Goal: Find specific page/section: Find specific page/section

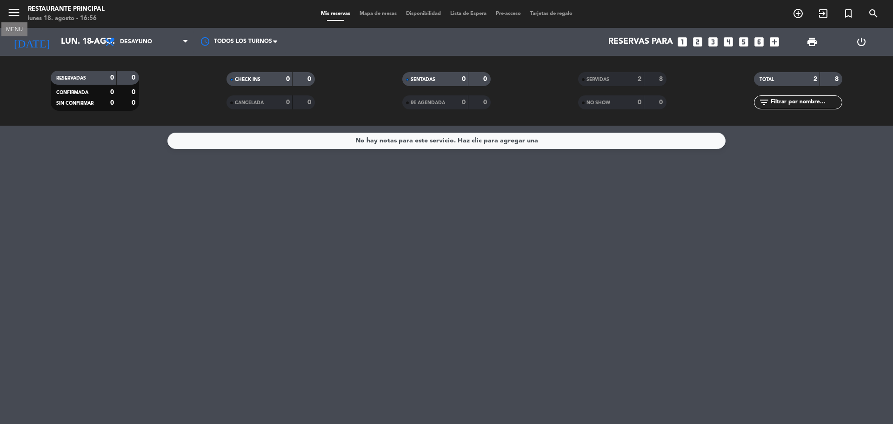
click at [17, 15] on icon "menu" at bounding box center [14, 13] width 14 height 14
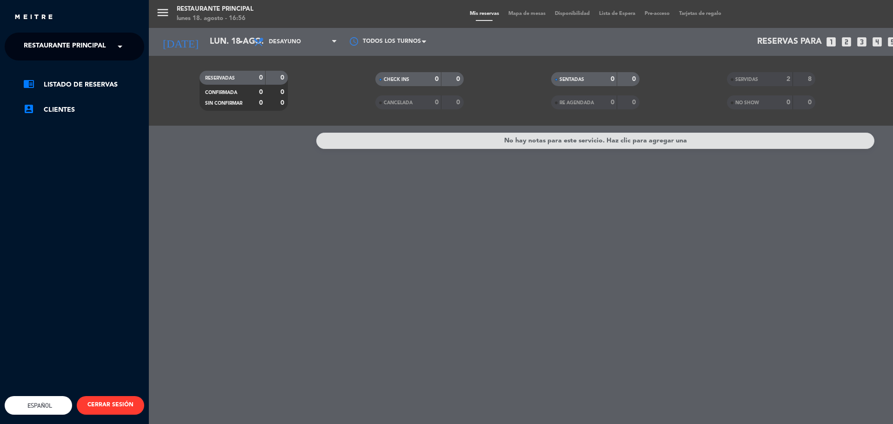
click at [166, 12] on div "menu Restaurante Principal [DATE] 18. agosto - 16:56 Mis reservas Mapa de mesas…" at bounding box center [595, 212] width 893 height 424
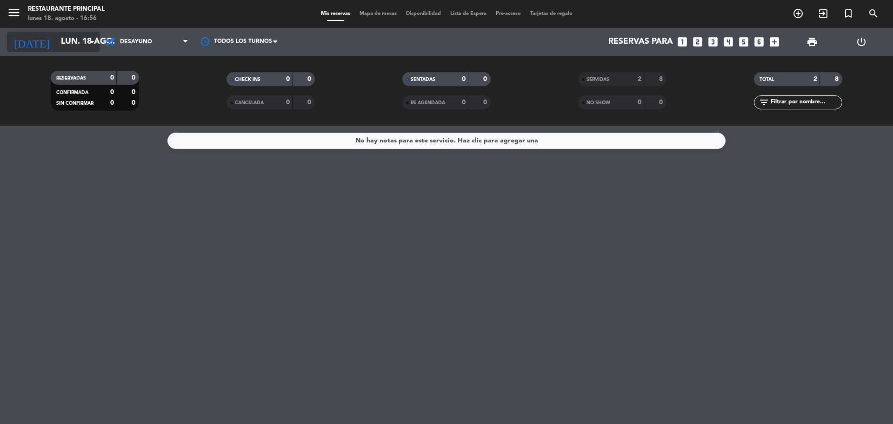
click at [94, 40] on icon "arrow_drop_down" at bounding box center [91, 41] width 11 height 11
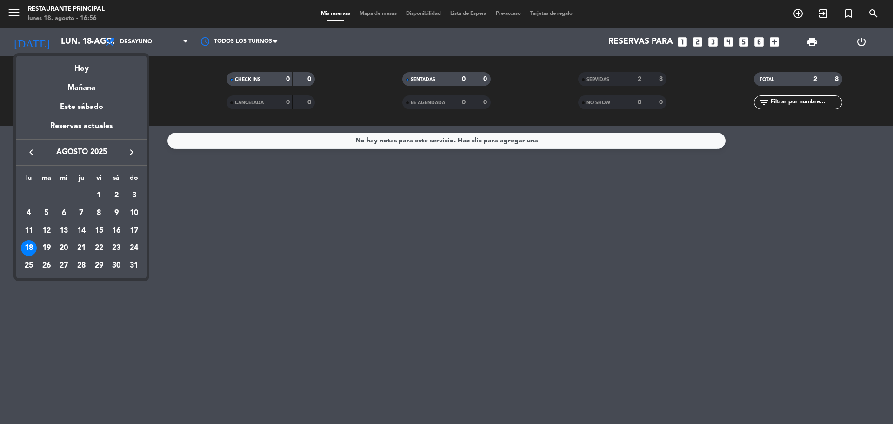
click at [32, 246] on div "18" at bounding box center [29, 248] width 16 height 16
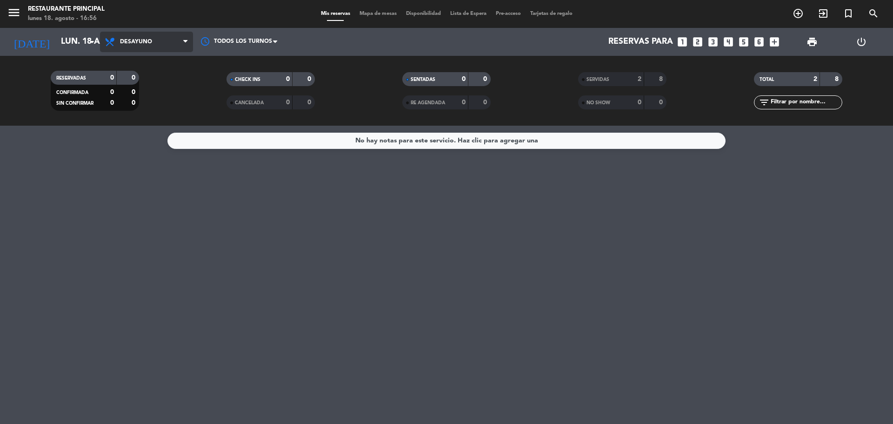
click at [168, 44] on span "Desayuno" at bounding box center [146, 42] width 93 height 20
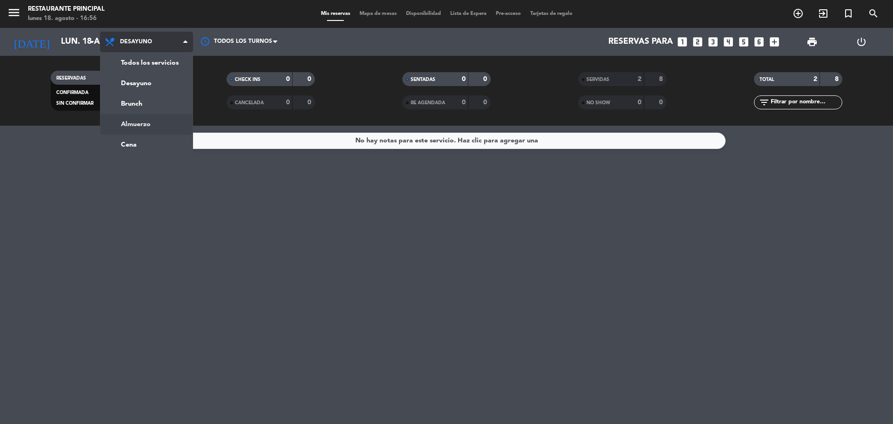
click at [140, 123] on div "menu Restaurante Principal [DATE] 18. agosto - 16:56 Mis reservas Mapa de mesas…" at bounding box center [446, 63] width 893 height 126
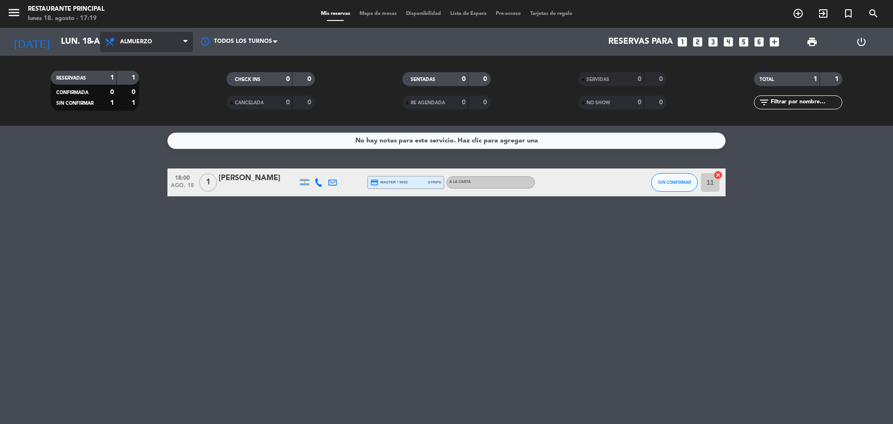
click at [153, 42] on span "Almuerzo" at bounding box center [146, 42] width 93 height 20
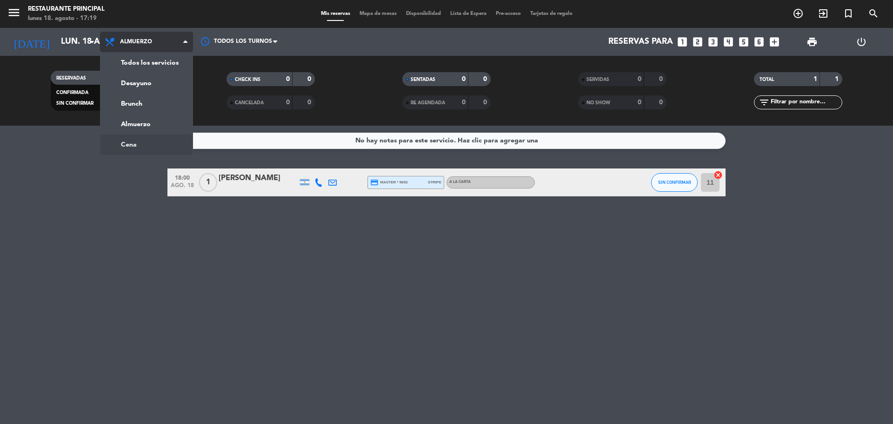
click at [145, 146] on ng-component "menu Restaurante Principal [DATE] 18. agosto - 17:19 Mis reservas Mapa de mesas…" at bounding box center [446, 212] width 893 height 424
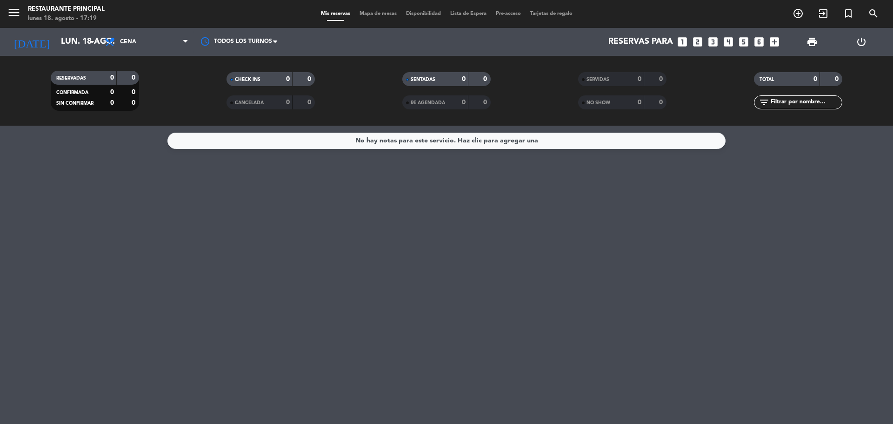
click at [184, 41] on icon at bounding box center [185, 41] width 4 height 7
click at [147, 127] on ng-component "menu Restaurante Principal [DATE] 18. agosto - 17:19 Mis reservas Mapa de mesas…" at bounding box center [446, 212] width 893 height 424
